Goal: Task Accomplishment & Management: Complete application form

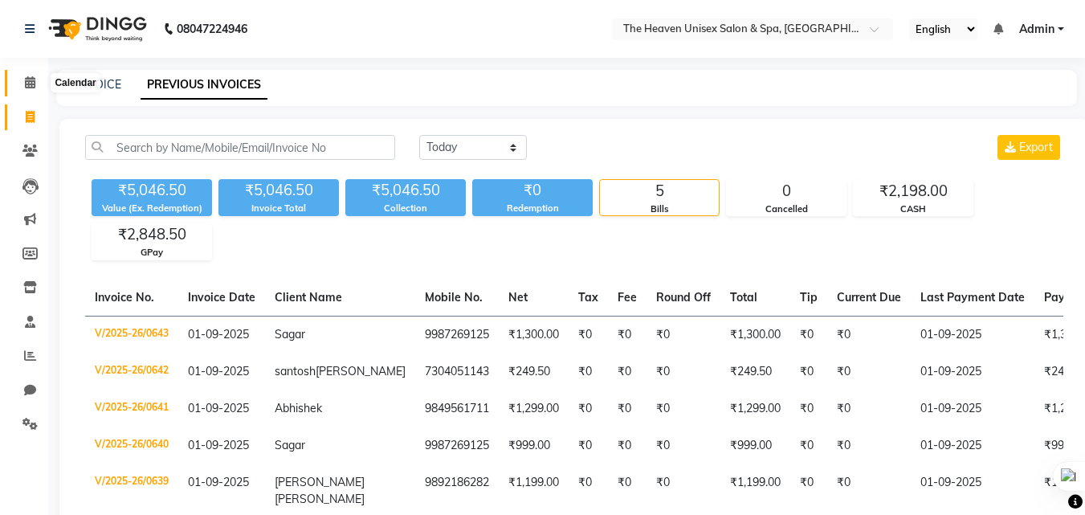
click at [32, 79] on icon at bounding box center [30, 82] width 10 height 12
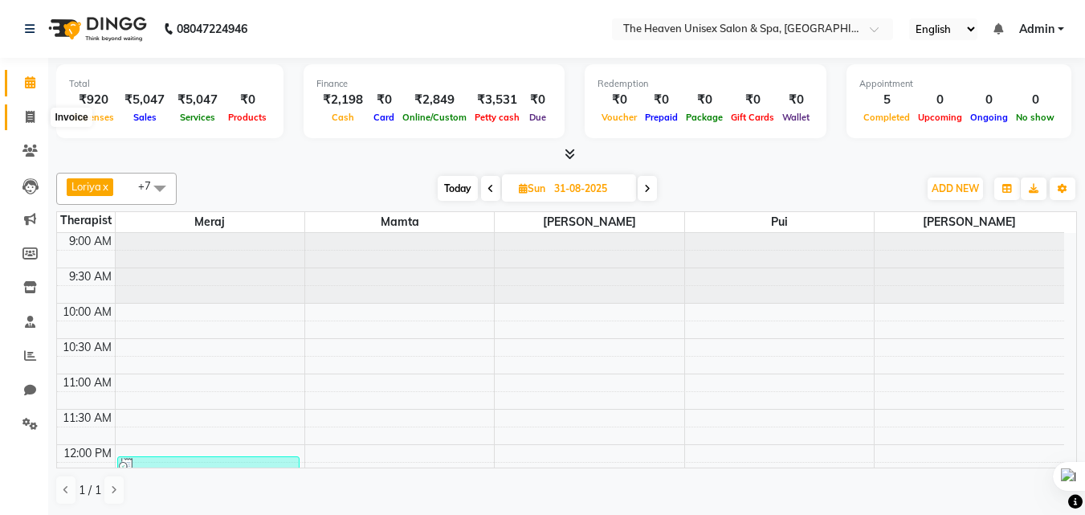
click at [31, 118] on icon at bounding box center [30, 117] width 9 height 12
select select "service"
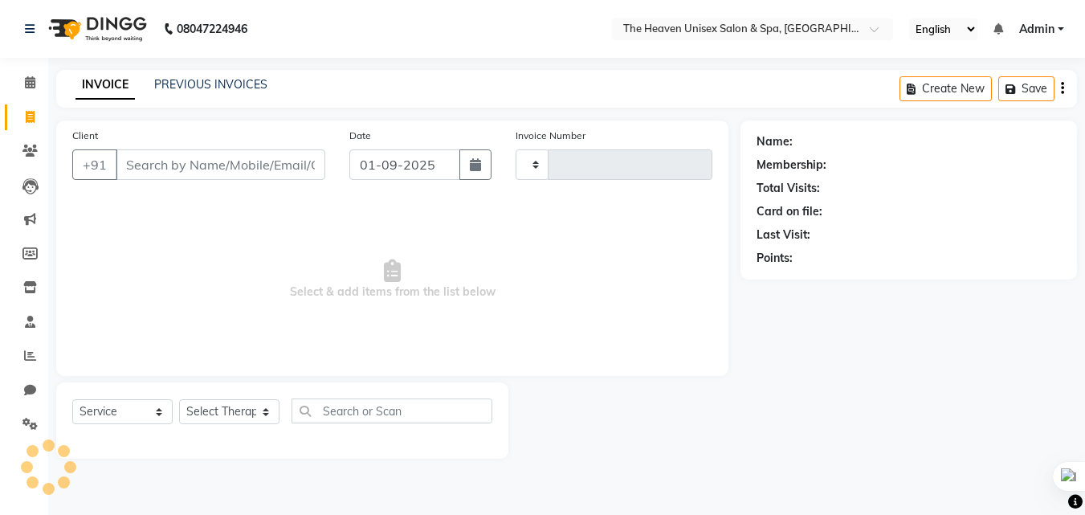
type input "0644"
select select "8417"
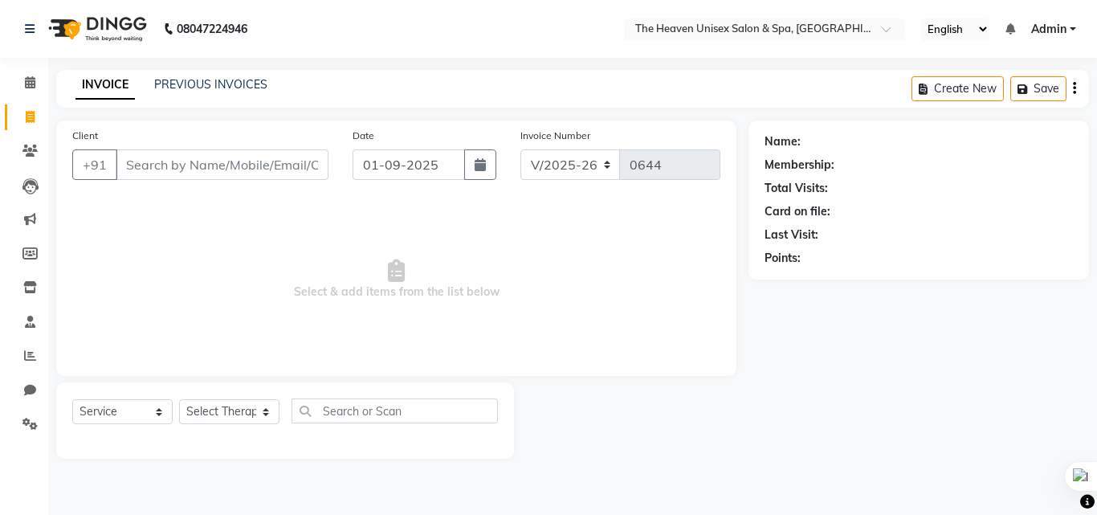
click at [152, 165] on input "Client" at bounding box center [222, 164] width 213 height 31
click at [212, 412] on select "Select Therapist [PERSON_NAME] HRS House [PERSON_NAME] [PERSON_NAME] Rashmi [PE…" at bounding box center [229, 411] width 100 height 25
click at [145, 162] on input "Client" at bounding box center [222, 164] width 213 height 31
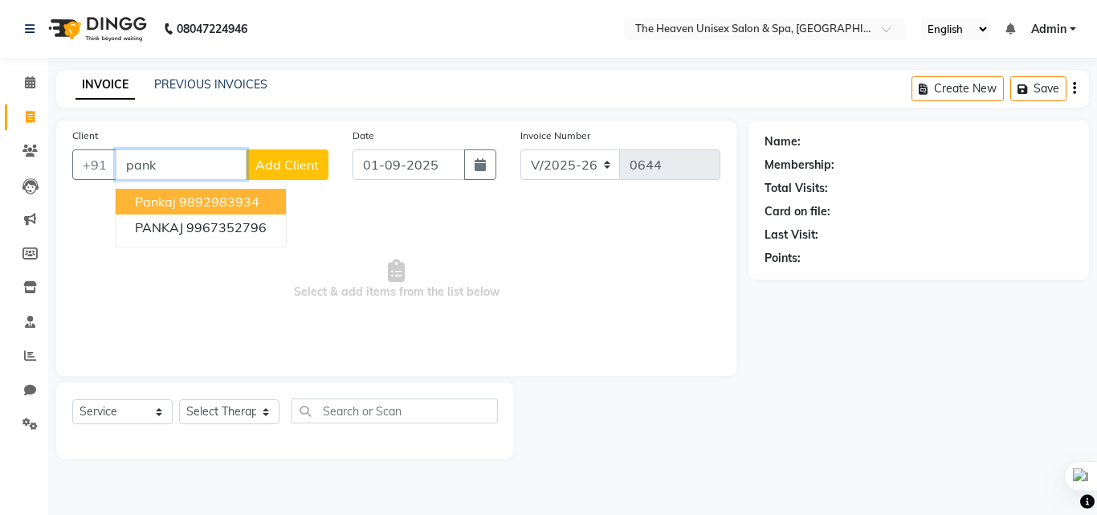
click at [208, 206] on ngb-highlight "9892983934" at bounding box center [219, 201] width 80 height 16
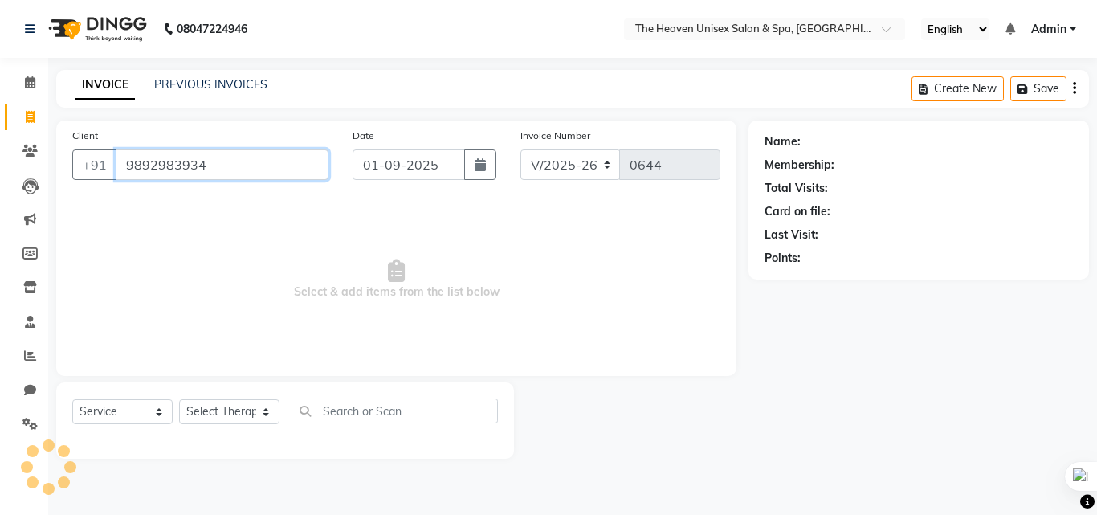
type input "9892983934"
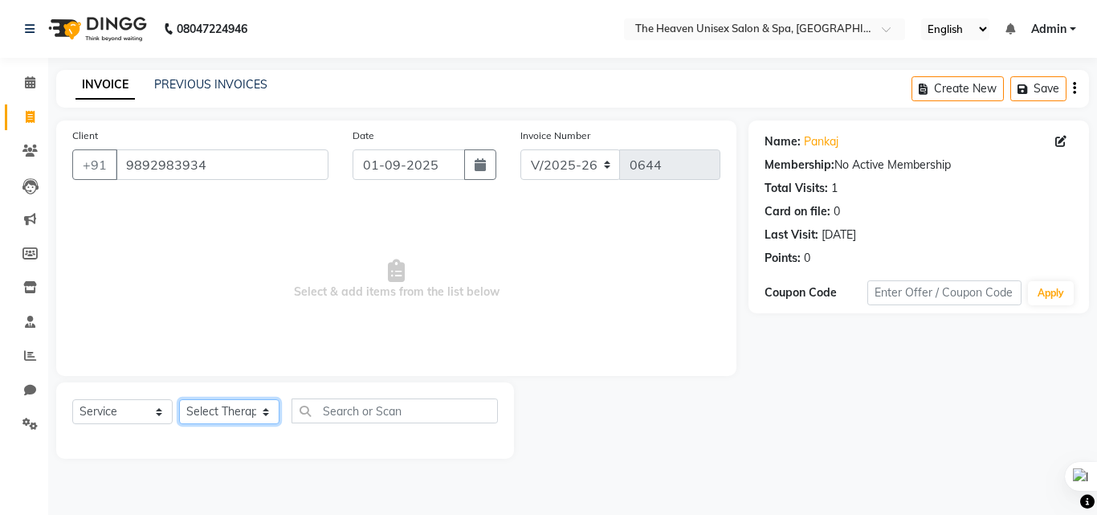
click at [215, 414] on select "Select Therapist [PERSON_NAME] HRS House [PERSON_NAME] [PERSON_NAME] Rashmi [PE…" at bounding box center [229, 411] width 100 height 25
select select "90533"
click at [179, 399] on select "Select Therapist [PERSON_NAME] HRS House [PERSON_NAME] [PERSON_NAME] Rashmi [PE…" at bounding box center [229, 411] width 100 height 25
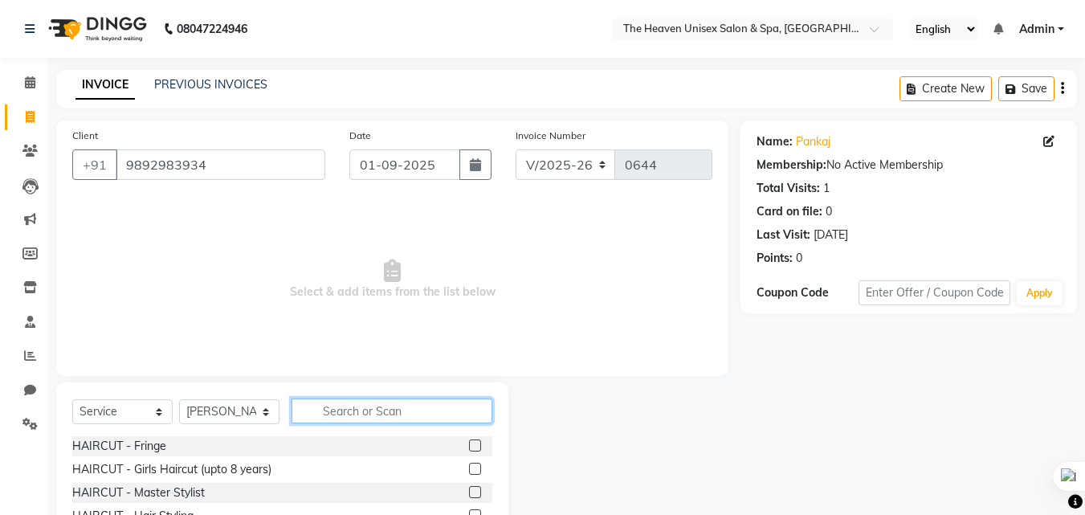
click at [374, 420] on input "text" at bounding box center [391, 410] width 201 height 25
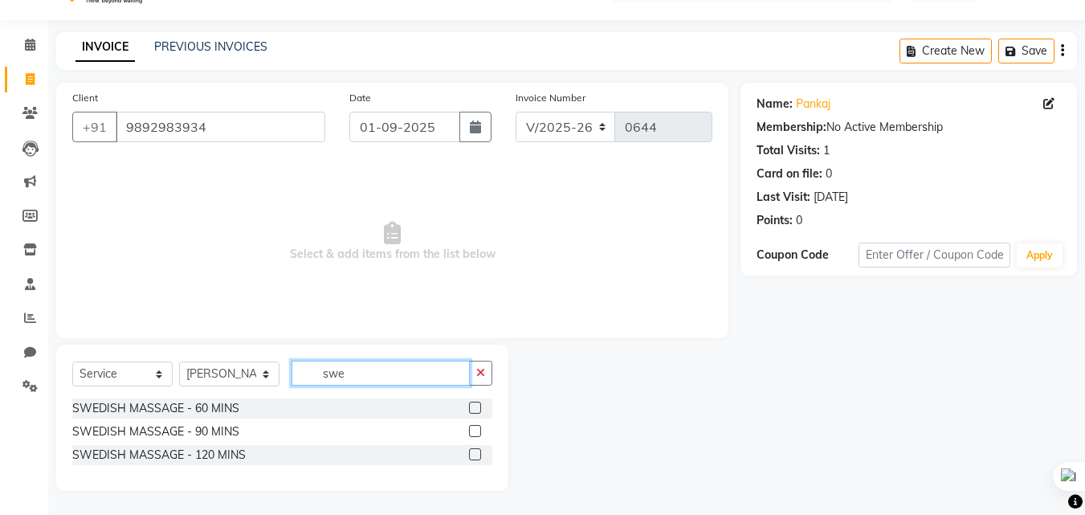
type input "swe"
click at [475, 414] on div at bounding box center [474, 409] width 10 height 17
click at [474, 402] on label at bounding box center [475, 407] width 12 height 12
click at [474, 403] on input "checkbox" at bounding box center [474, 408] width 10 height 10
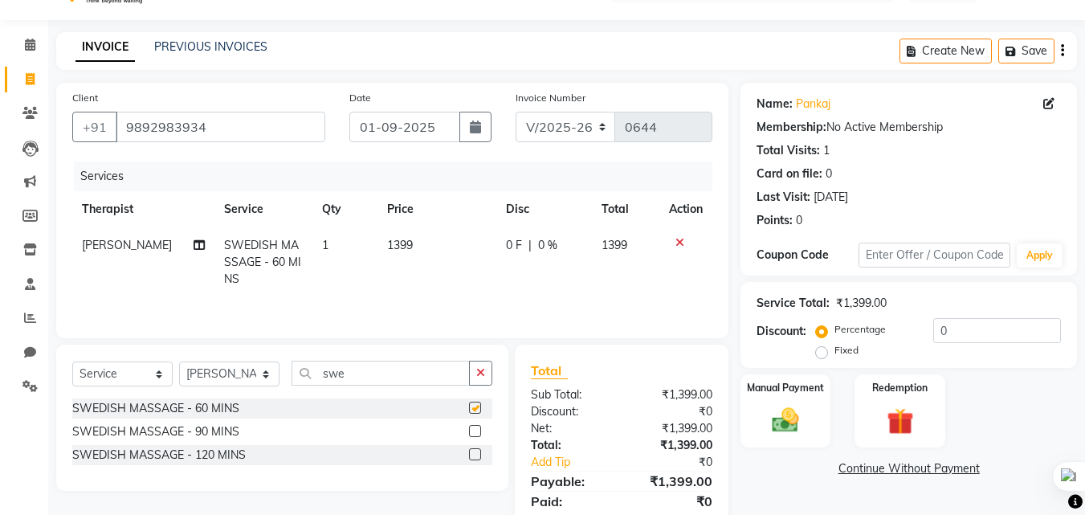
checkbox input "false"
click at [834, 354] on label "Fixed" at bounding box center [846, 350] width 24 height 14
click at [822, 354] on input "Fixed" at bounding box center [824, 349] width 11 height 11
radio input "true"
click at [956, 330] on input "0" at bounding box center [997, 330] width 128 height 25
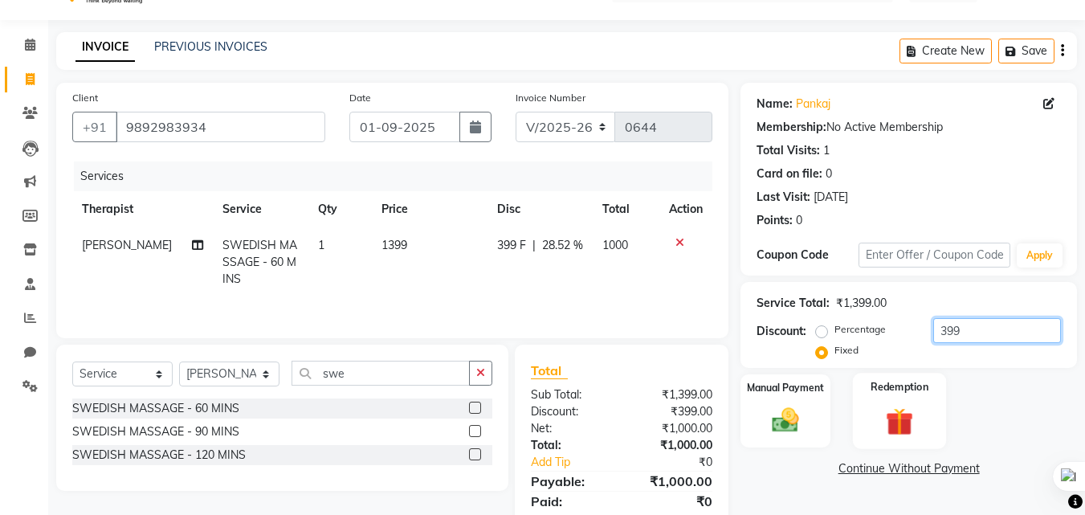
scroll to position [94, 0]
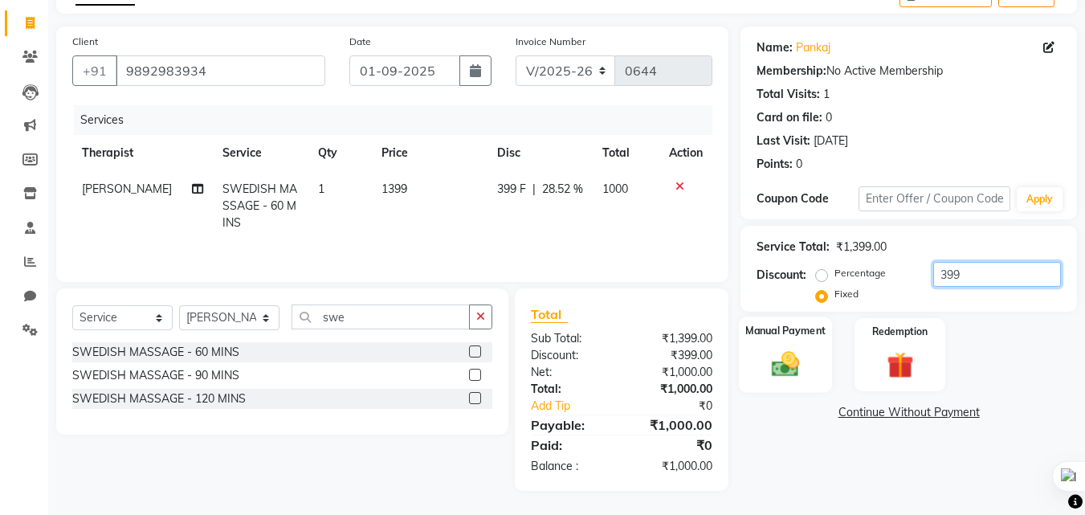
type input "399"
click at [807, 349] on img at bounding box center [785, 364] width 45 height 32
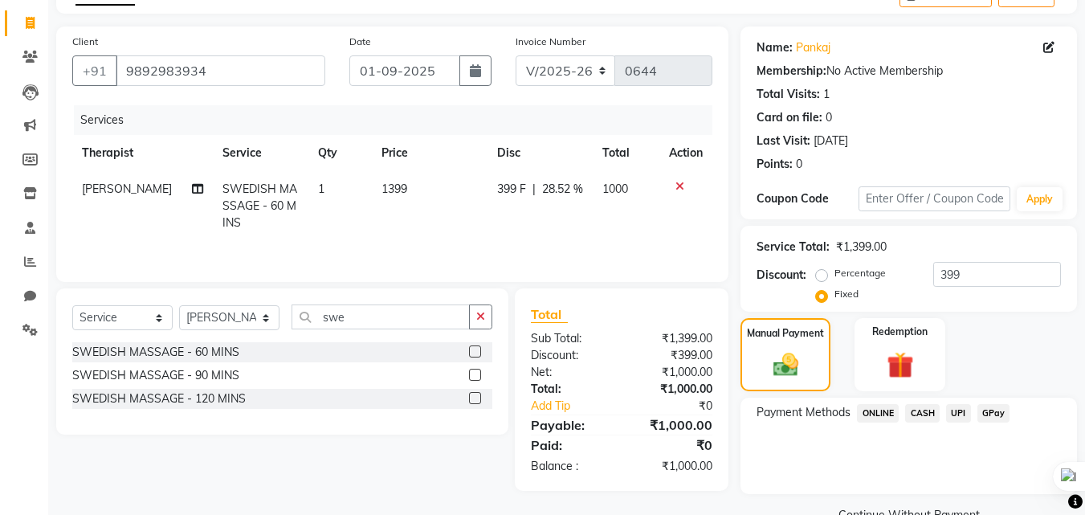
scroll to position [130, 0]
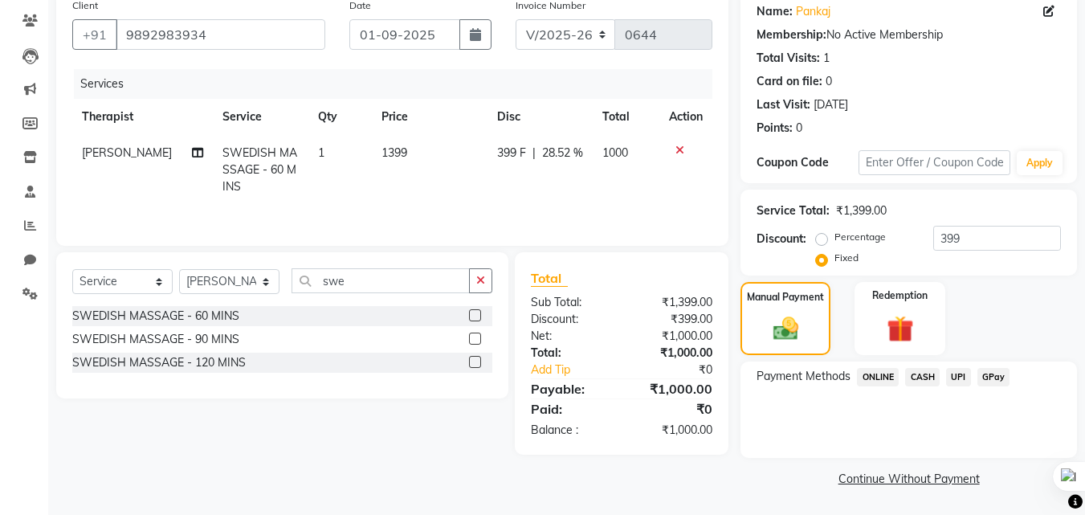
click at [984, 375] on span "GPay" at bounding box center [993, 377] width 33 height 18
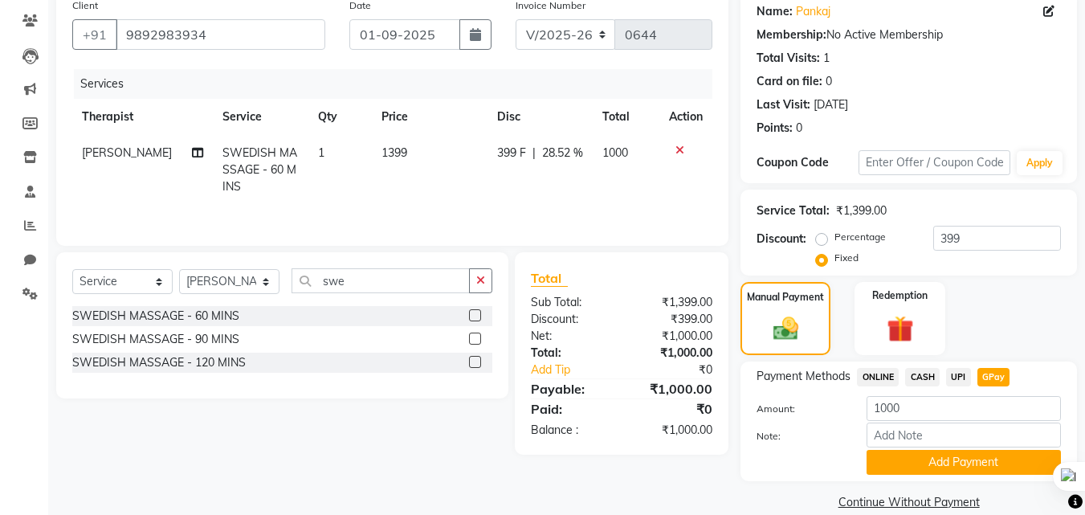
scroll to position [153, 0]
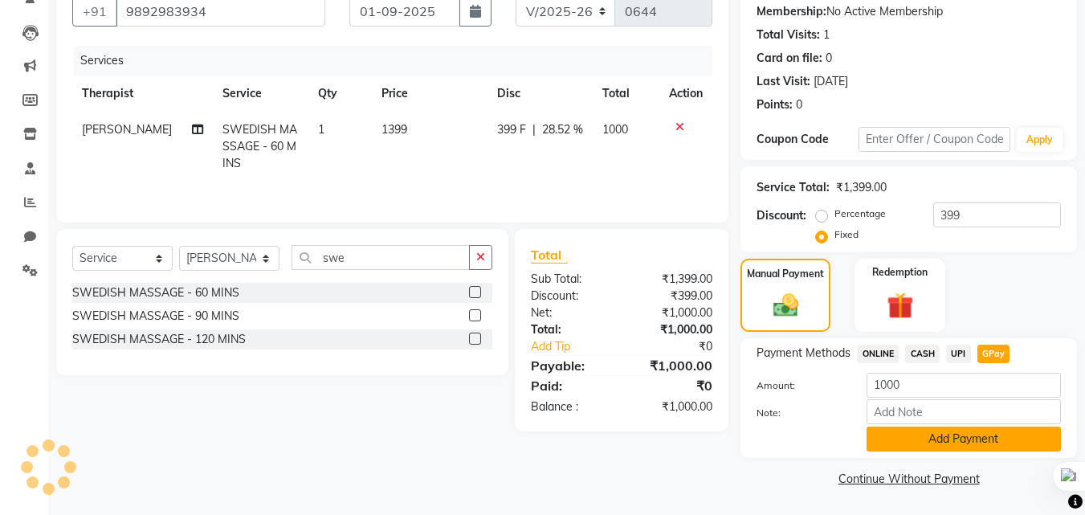
click at [916, 442] on button "Add Payment" at bounding box center [963, 438] width 194 height 25
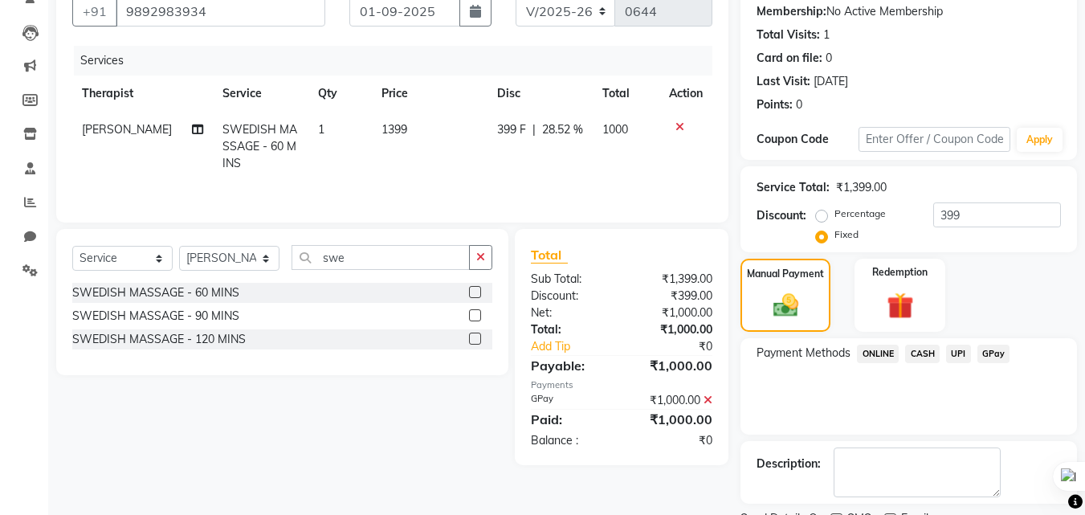
scroll to position [221, 0]
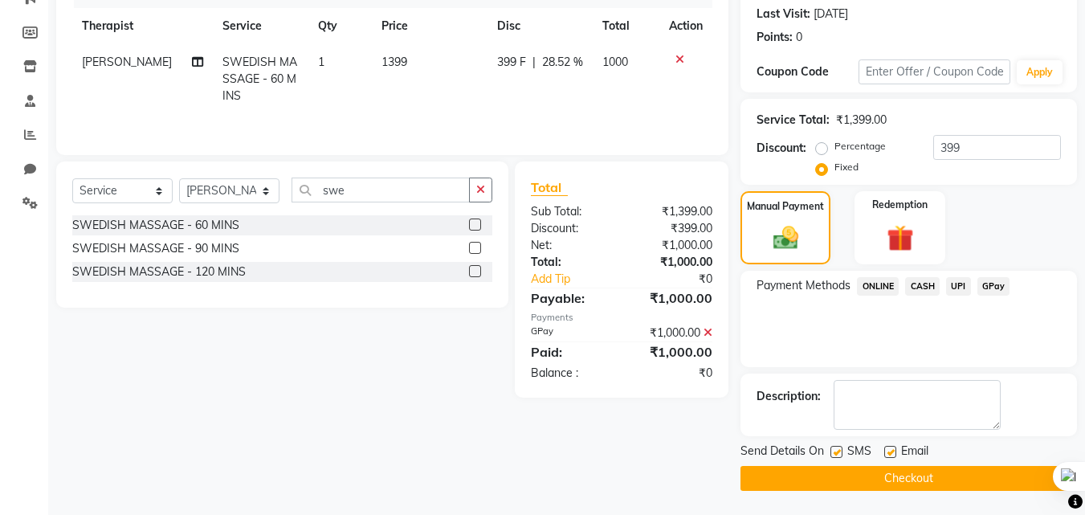
click at [886, 476] on button "Checkout" at bounding box center [908, 478] width 336 height 25
